Goal: Information Seeking & Learning: Understand process/instructions

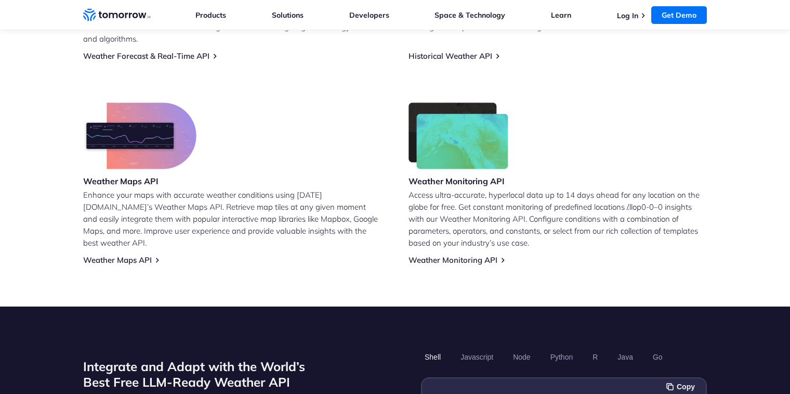
scroll to position [463, 0]
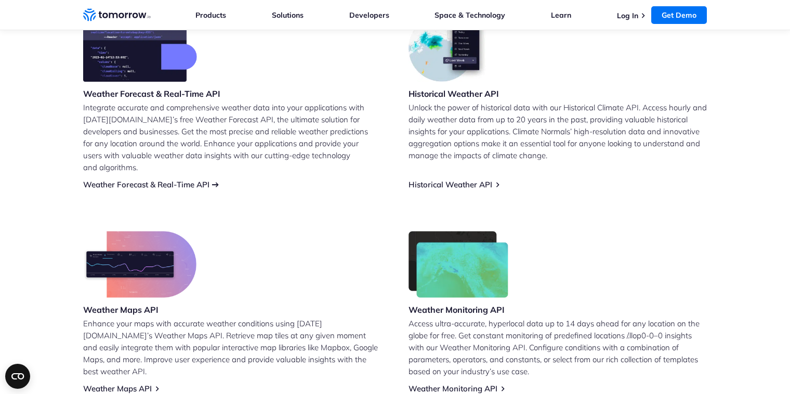
click at [172, 179] on link "Weather Forecast & Real-Time API" at bounding box center [146, 184] width 126 height 10
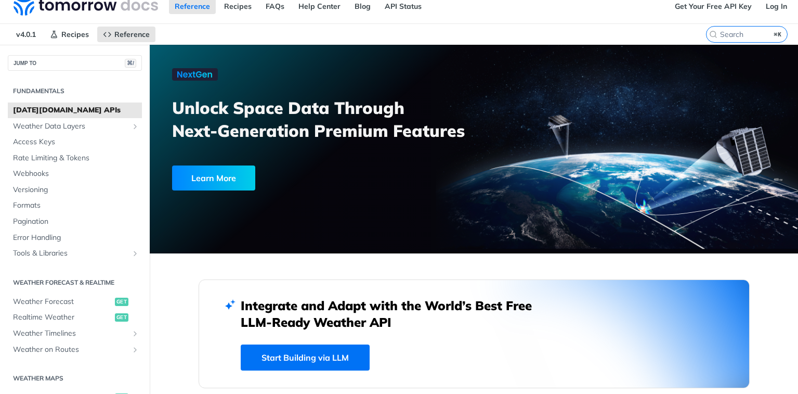
scroll to position [223, 0]
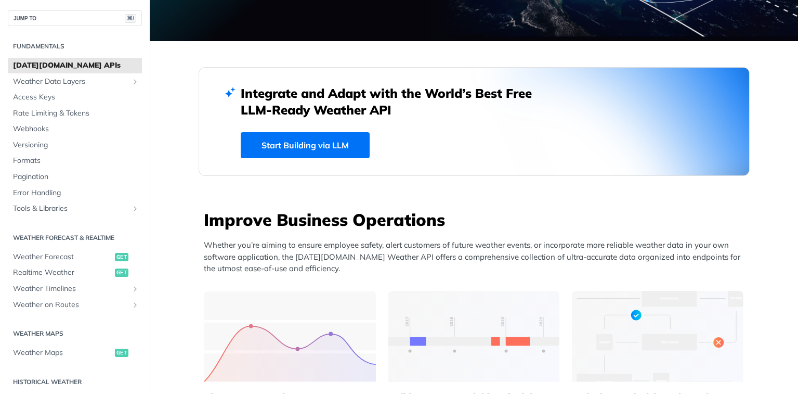
click at [331, 144] on link "Start Building via LLM" at bounding box center [305, 145] width 129 height 26
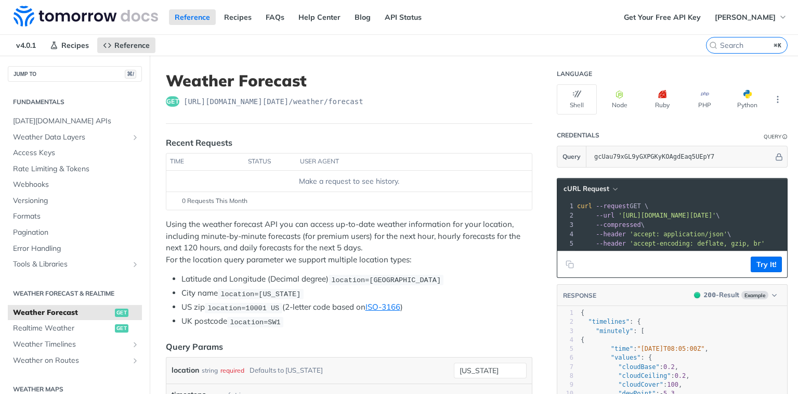
click at [285, 237] on p "Using the weather forecast API you can access up-to-date weather information fo…" at bounding box center [349, 241] width 367 height 47
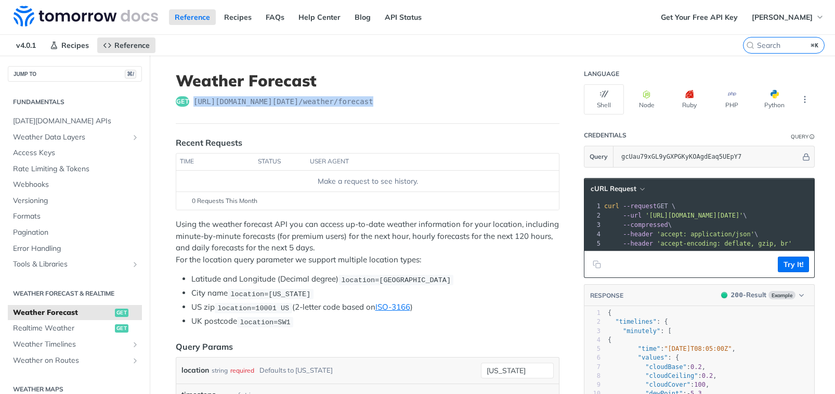
drag, startPoint x: 190, startPoint y: 101, endPoint x: 380, endPoint y: 106, distance: 189.9
click at [380, 106] on div "get [URL][DOMAIN_NAME][DATE] /weather/forecast" at bounding box center [368, 101] width 384 height 10
copy span "[URL][DOMAIN_NAME][DATE] /weather/forecast"
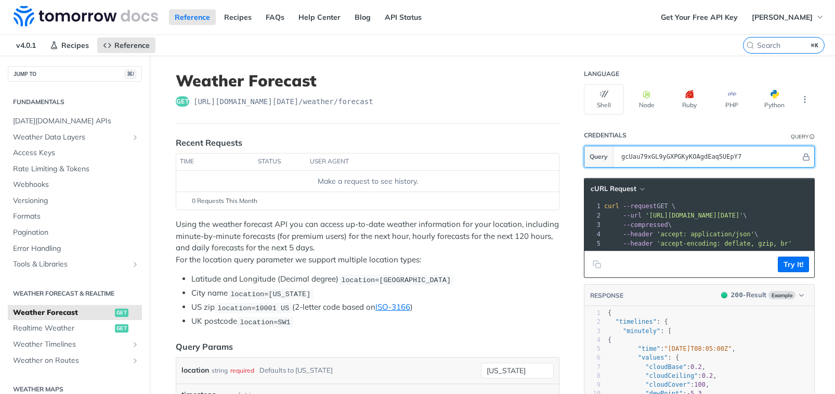
click at [681, 157] on input "gcUau79xGL9yGXPGKyKOAgdEaq5UEpY7" at bounding box center [708, 156] width 185 height 21
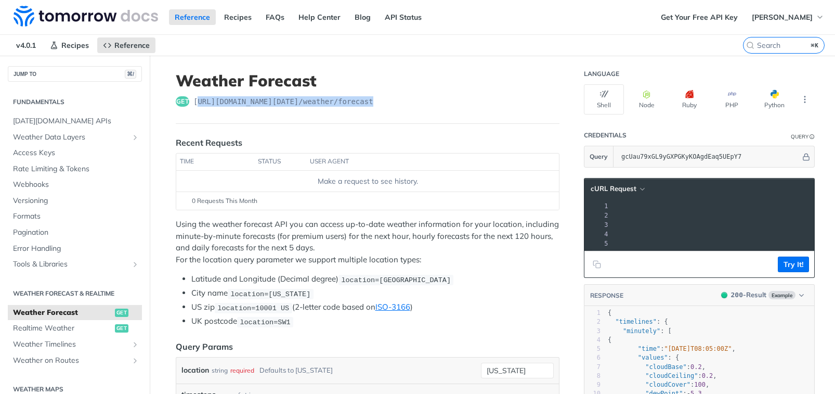
drag, startPoint x: 393, startPoint y: 99, endPoint x: 192, endPoint y: 99, distance: 200.7
click at [192, 99] on div "get [URL][DOMAIN_NAME][DATE] /weather/forecast" at bounding box center [368, 101] width 384 height 10
click at [188, 105] on div "get [URL][DOMAIN_NAME][DATE] /weather/forecast" at bounding box center [368, 101] width 384 height 10
drag, startPoint x: 190, startPoint y: 102, endPoint x: 347, endPoint y: 109, distance: 156.7
click at [347, 109] on header "Weather Forecast get [URL][DOMAIN_NAME][DATE] /weather/forecast" at bounding box center [368, 97] width 384 height 53
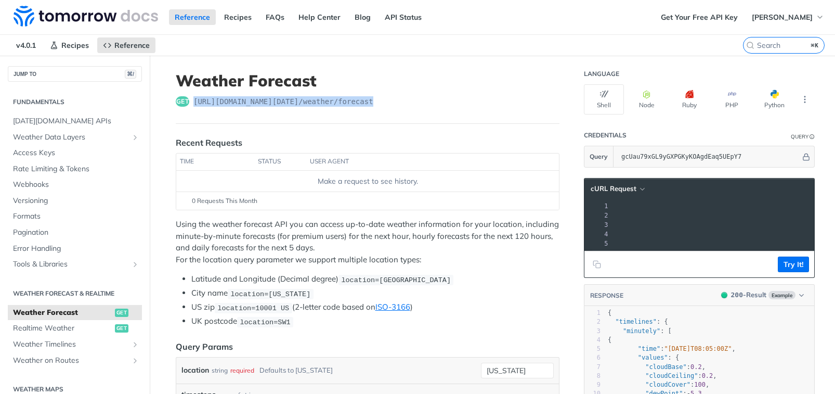
copy span "[URL][DOMAIN_NAME][DATE] /weather/forecast"
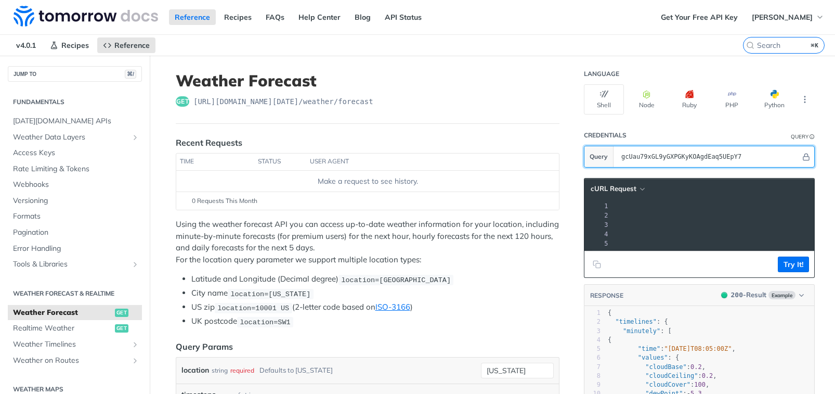
click at [690, 159] on input "gcUau79xGL9yGXPGKyKOAgdEaq5UEpY7" at bounding box center [708, 156] width 185 height 21
